Goal: Register for event/course

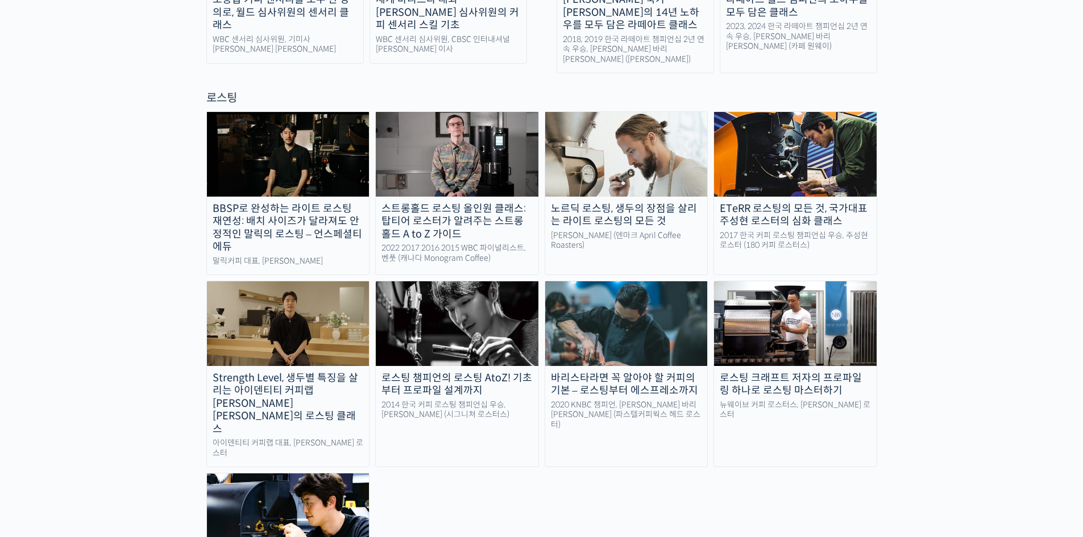
scroll to position [569, 0]
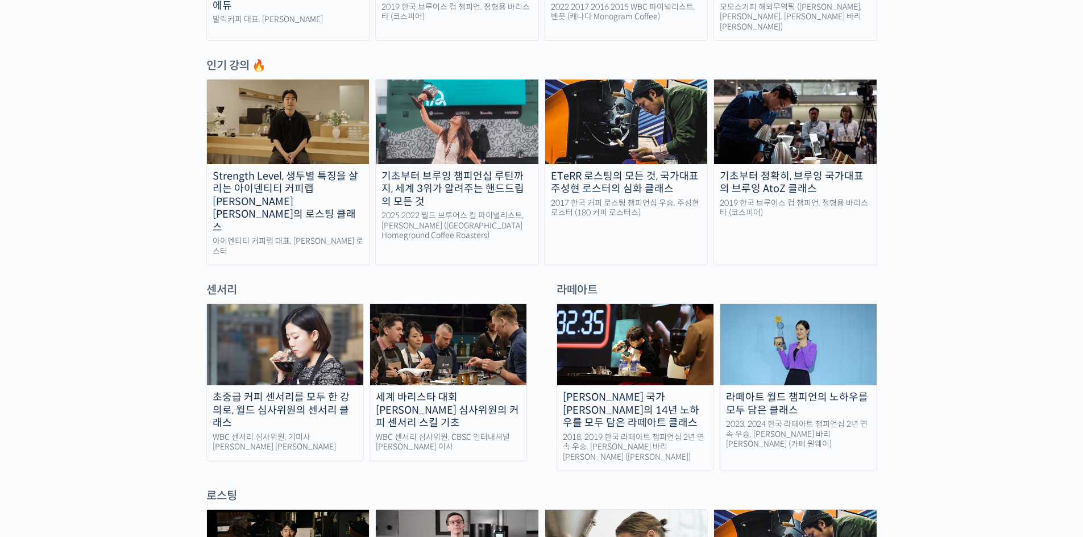
click at [247, 186] on div "Strength Level, 생두별 특징을 살리는 아이덴티티 커피랩 [PERSON_NAME] [PERSON_NAME]의 로스팅 클래스" at bounding box center [288, 202] width 163 height 64
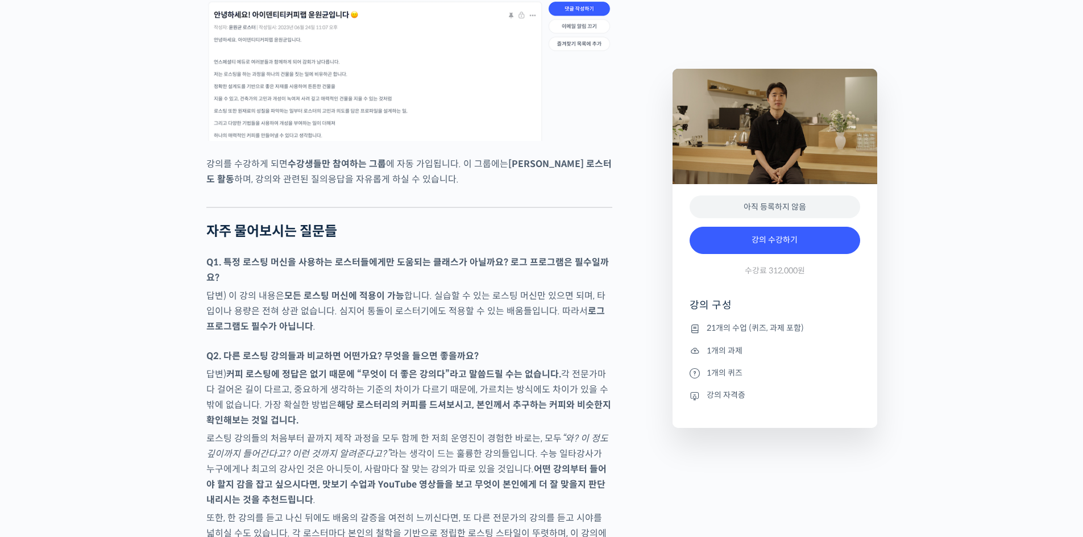
scroll to position [5402, 0]
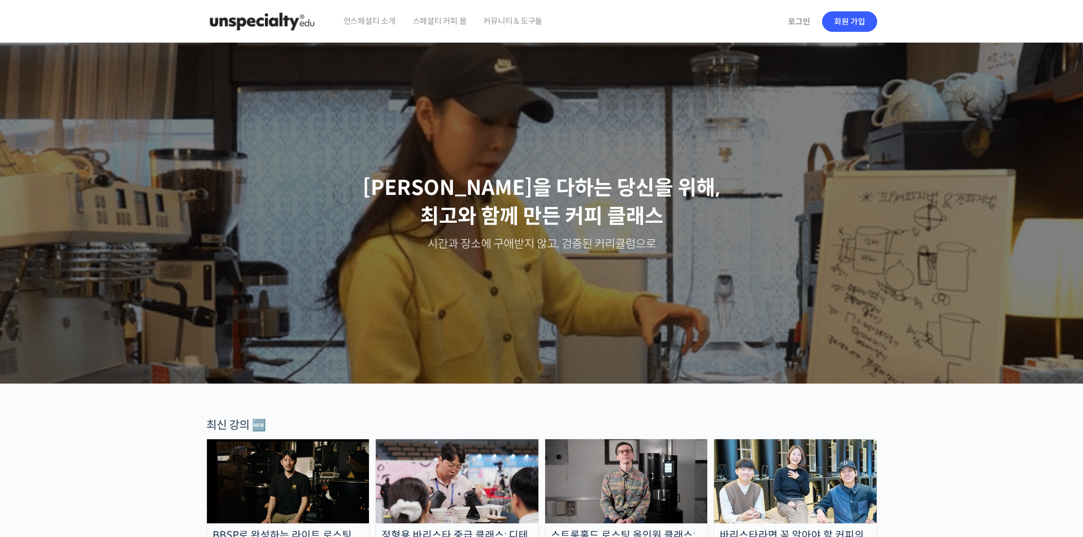
click at [423, 20] on span "스페셜티 커피 몰" at bounding box center [440, 20] width 54 height 43
